Goal: Task Accomplishment & Management: Manage account settings

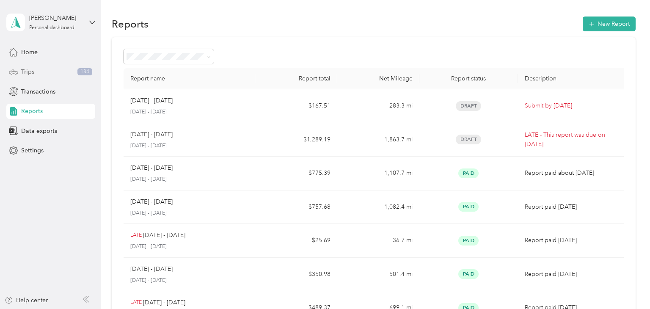
click at [33, 73] on span "Trips" at bounding box center [27, 71] width 13 height 9
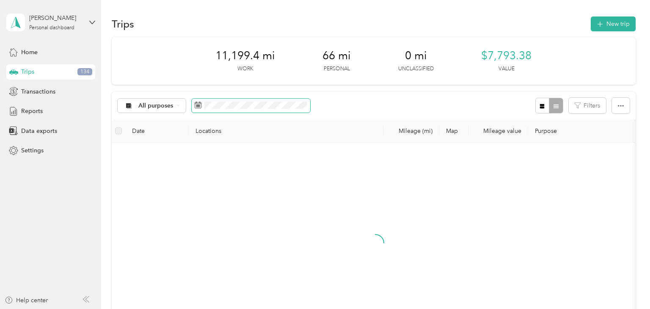
click at [238, 101] on span at bounding box center [251, 106] width 119 height 14
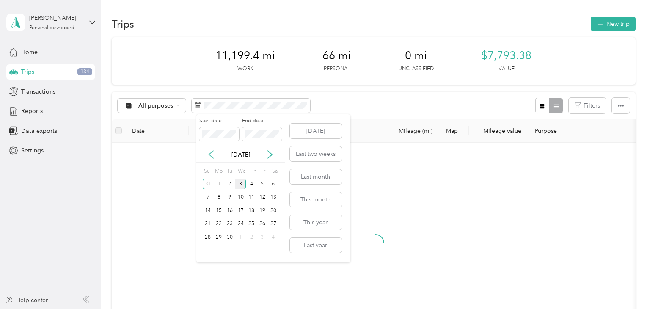
click at [210, 154] on icon at bounding box center [211, 155] width 4 height 8
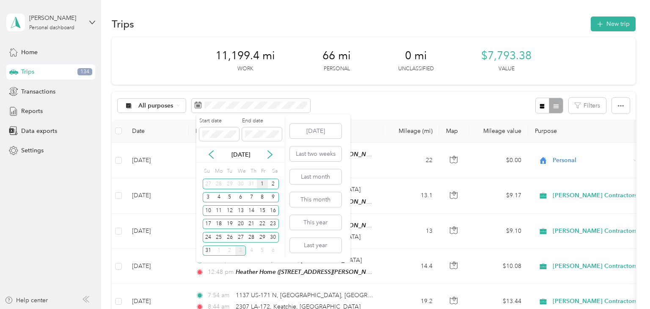
click at [261, 185] on div "1" at bounding box center [262, 184] width 11 height 11
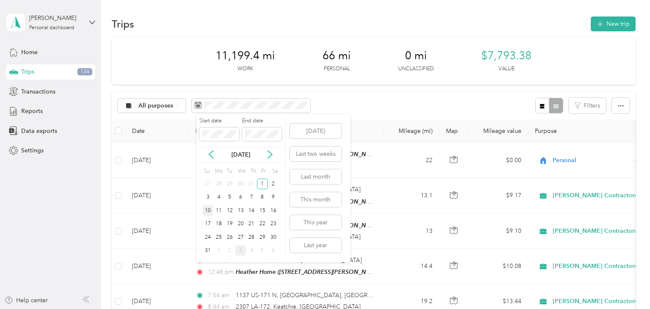
click at [209, 211] on div "10" at bounding box center [208, 210] width 11 height 11
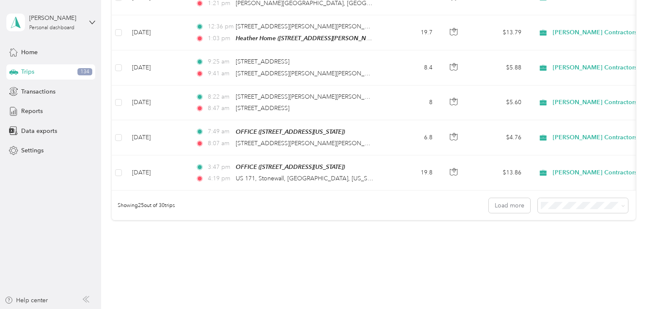
scroll to position [919, 0]
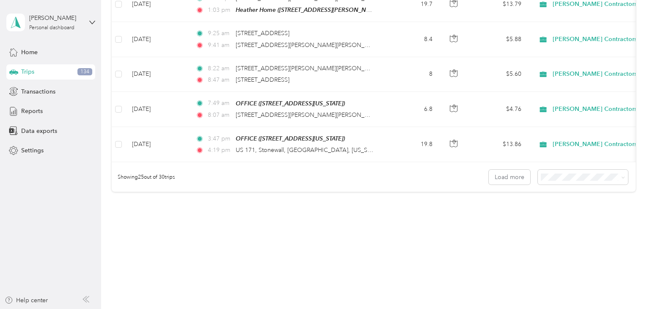
click at [569, 228] on li "100 per load" at bounding box center [587, 220] width 90 height 15
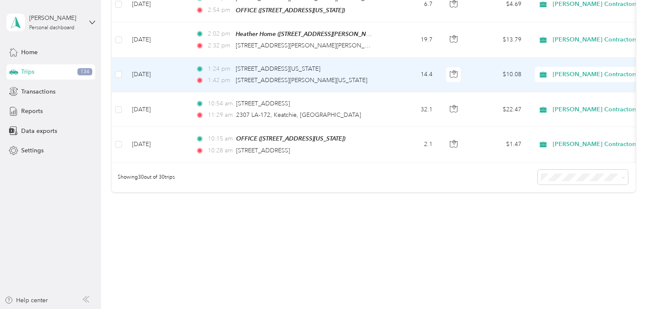
scroll to position [1106, 0]
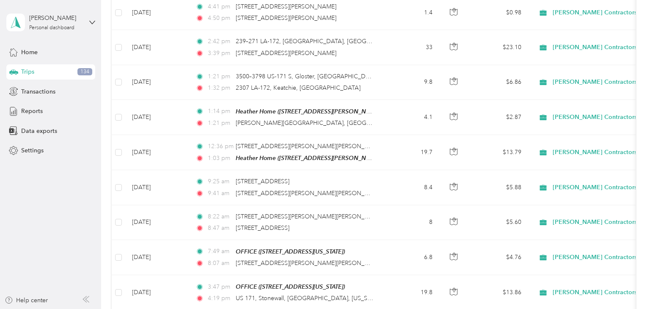
scroll to position [0, 0]
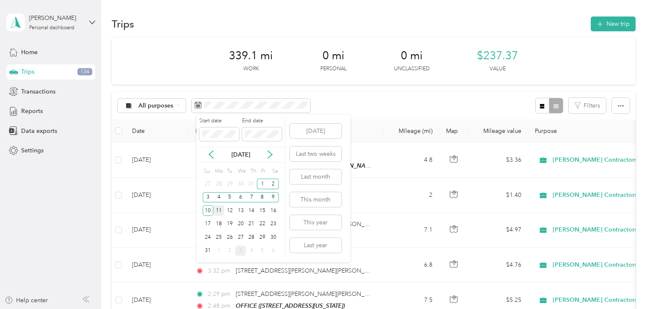
click at [218, 213] on div "11" at bounding box center [218, 210] width 11 height 11
click at [218, 239] on div "25" at bounding box center [218, 237] width 11 height 11
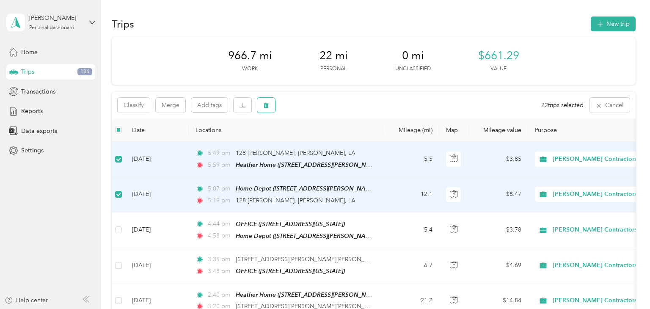
click at [269, 107] on icon "button" at bounding box center [266, 105] width 6 height 6
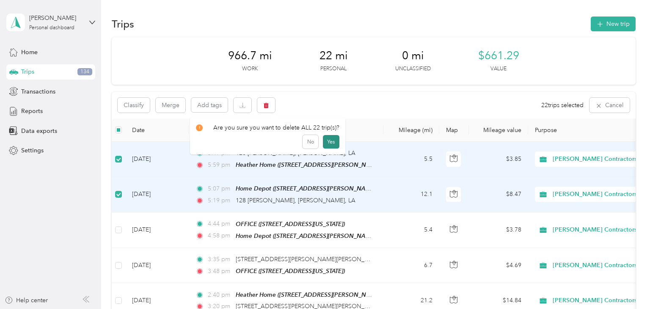
click at [340, 145] on button "Yes" at bounding box center [331, 142] width 17 height 14
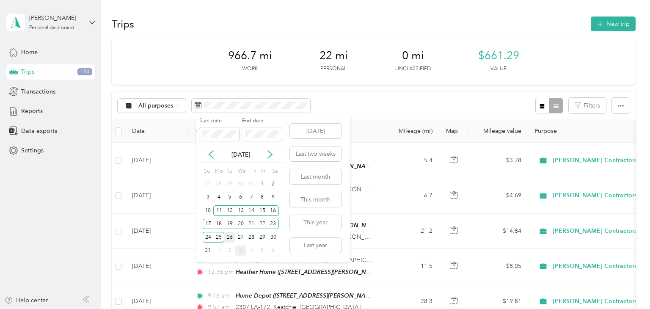
click at [228, 238] on div "26" at bounding box center [229, 237] width 11 height 11
click at [204, 250] on div "31" at bounding box center [208, 251] width 11 height 11
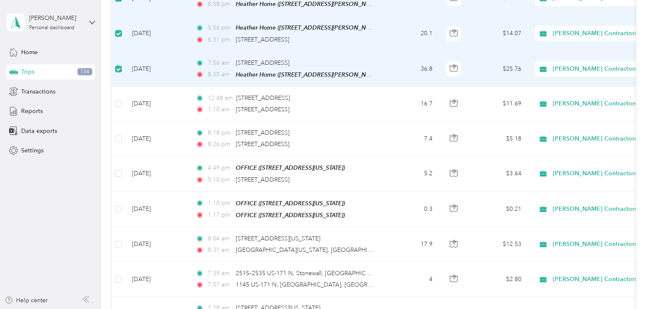
scroll to position [163, 0]
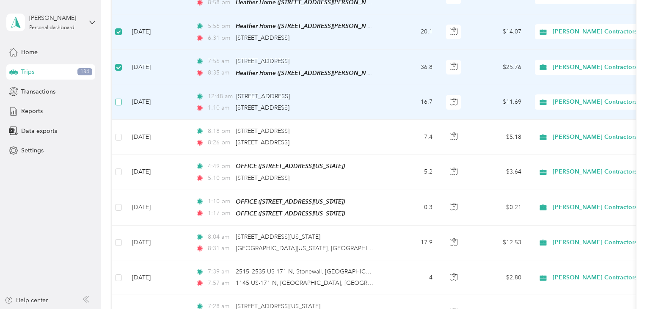
click at [117, 107] on label at bounding box center [118, 101] width 7 height 9
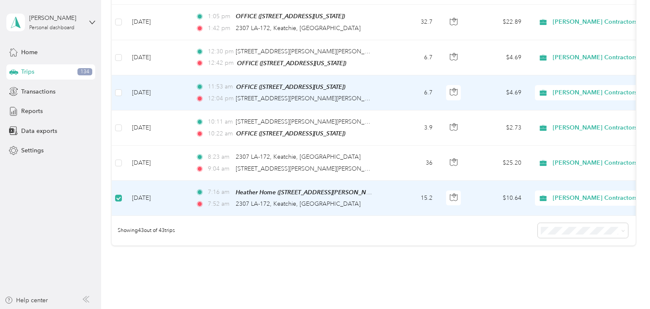
scroll to position [0, 0]
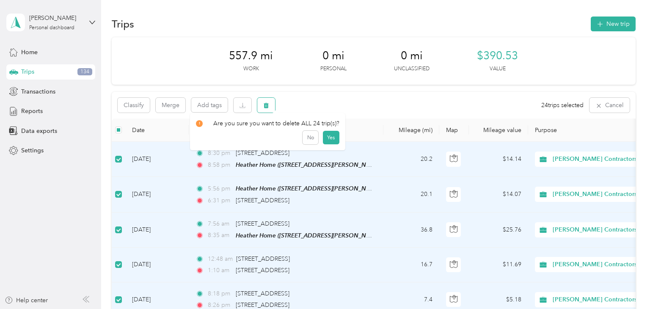
click at [275, 99] on button "button" at bounding box center [266, 105] width 18 height 15
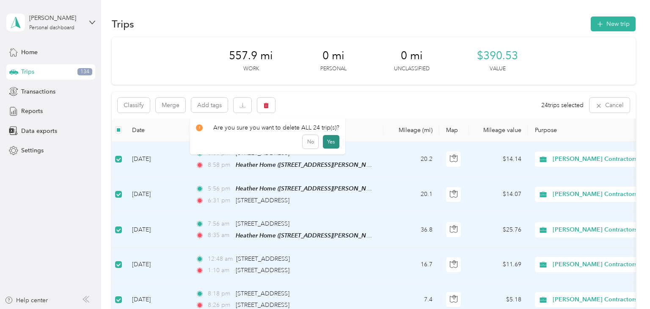
click at [340, 143] on button "Yes" at bounding box center [331, 142] width 17 height 14
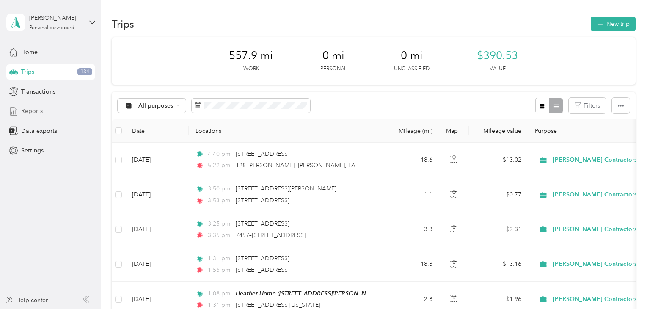
click at [36, 115] on span "Reports" at bounding box center [32, 111] width 22 height 9
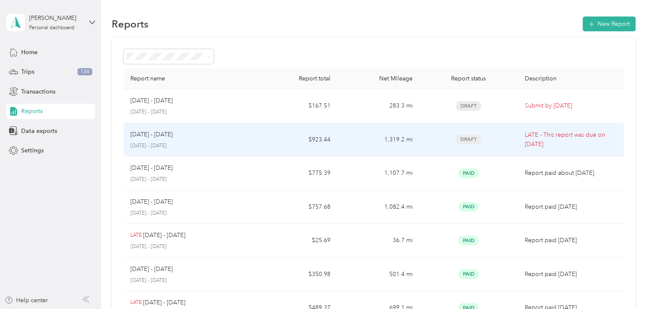
click at [256, 143] on td "$923.44" at bounding box center [296, 140] width 82 height 34
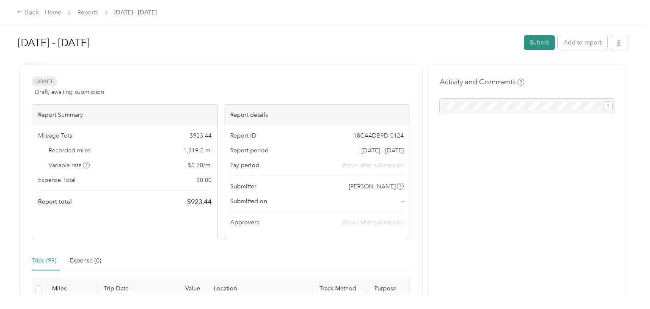
click at [536, 46] on button "Submit" at bounding box center [539, 42] width 31 height 15
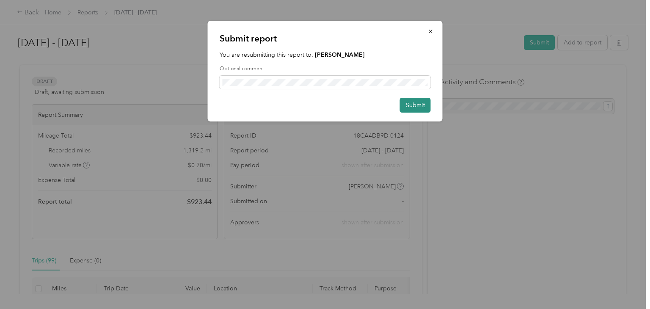
click at [408, 109] on button "Submit" at bounding box center [415, 105] width 31 height 15
